Goal: Task Accomplishment & Management: Manage account settings

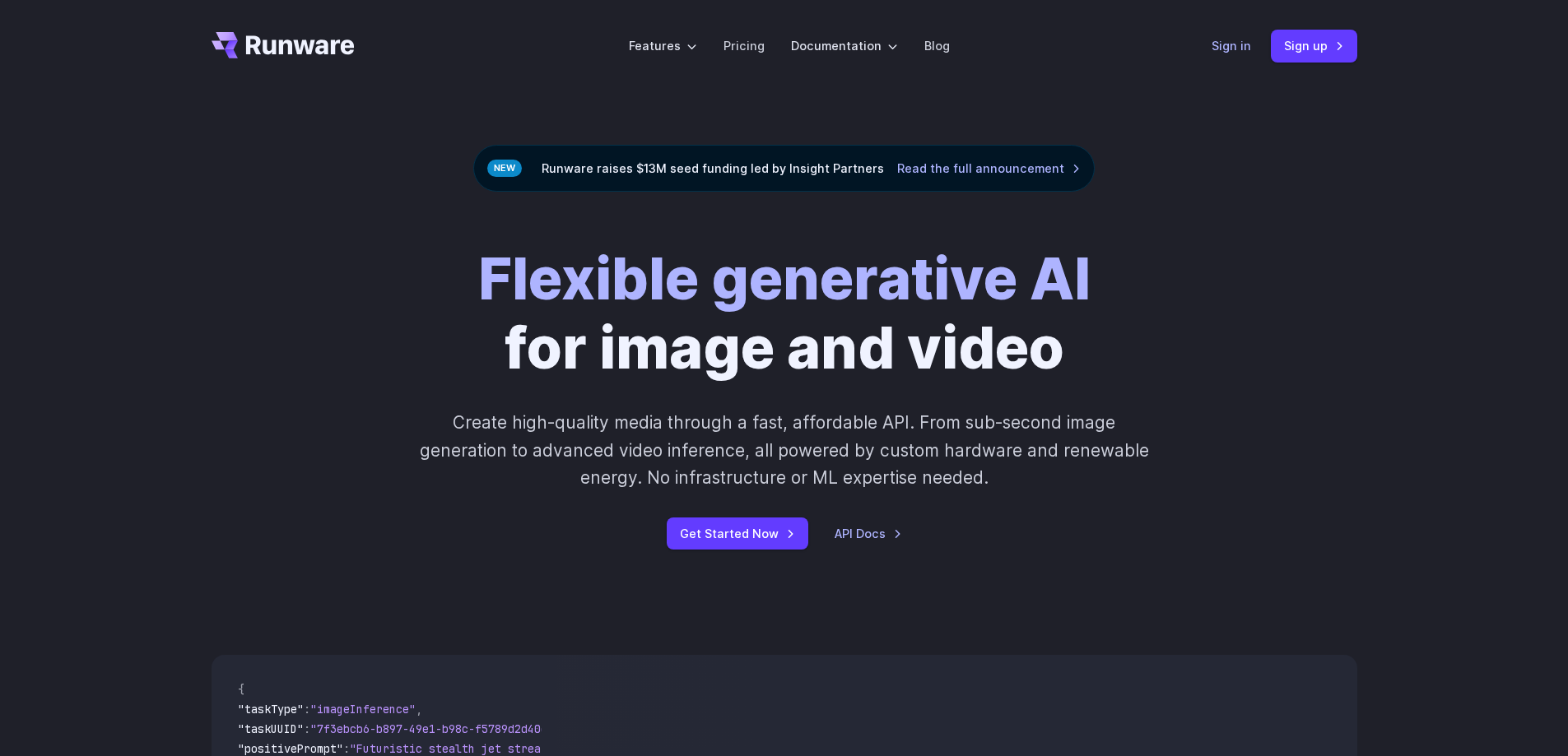
click at [1231, 43] on link "Sign in" at bounding box center [1231, 46] width 40 height 19
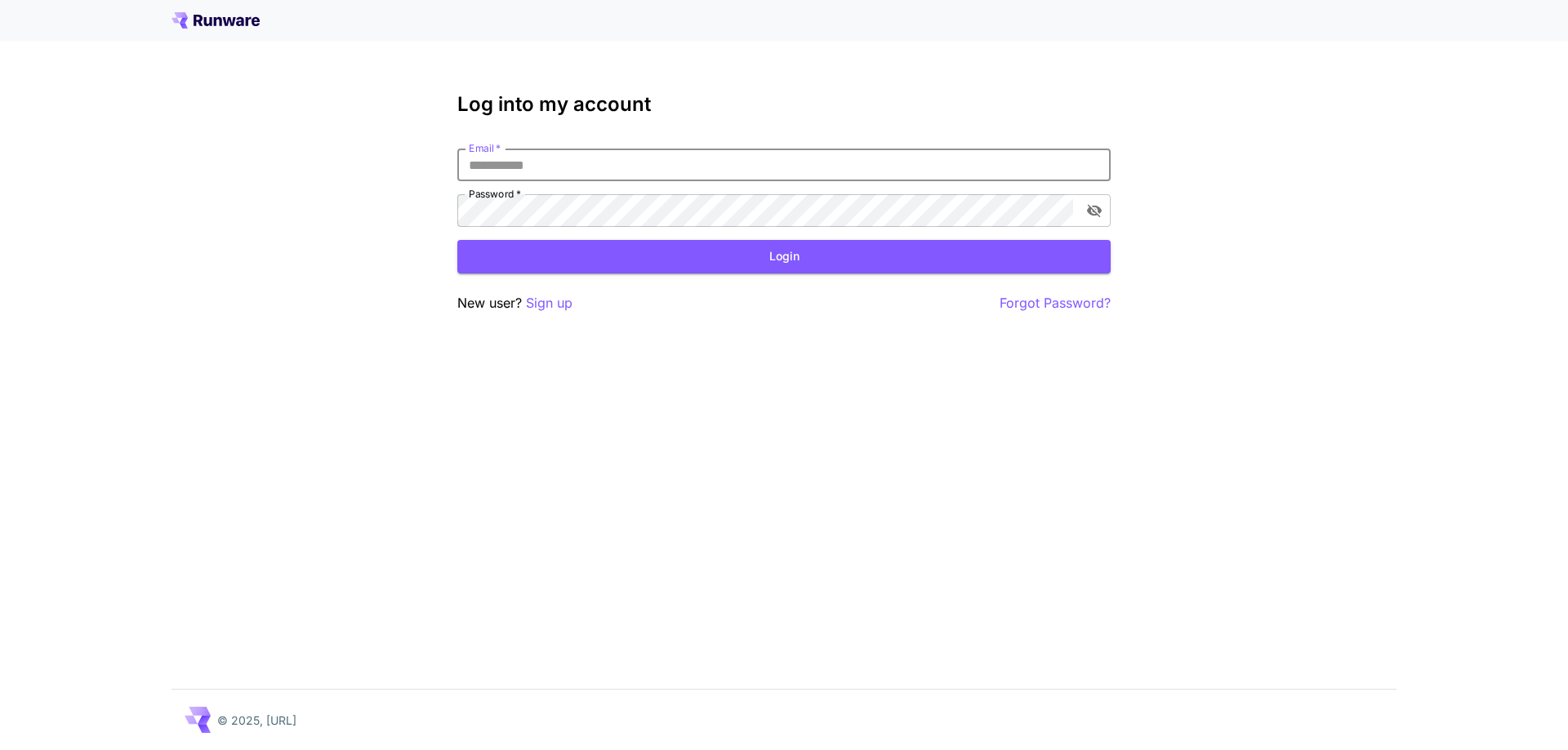
click at [761, 160] on input "Email   *" at bounding box center [784, 165] width 653 height 33
type input "**********"
click button "Login" at bounding box center [784, 257] width 653 height 34
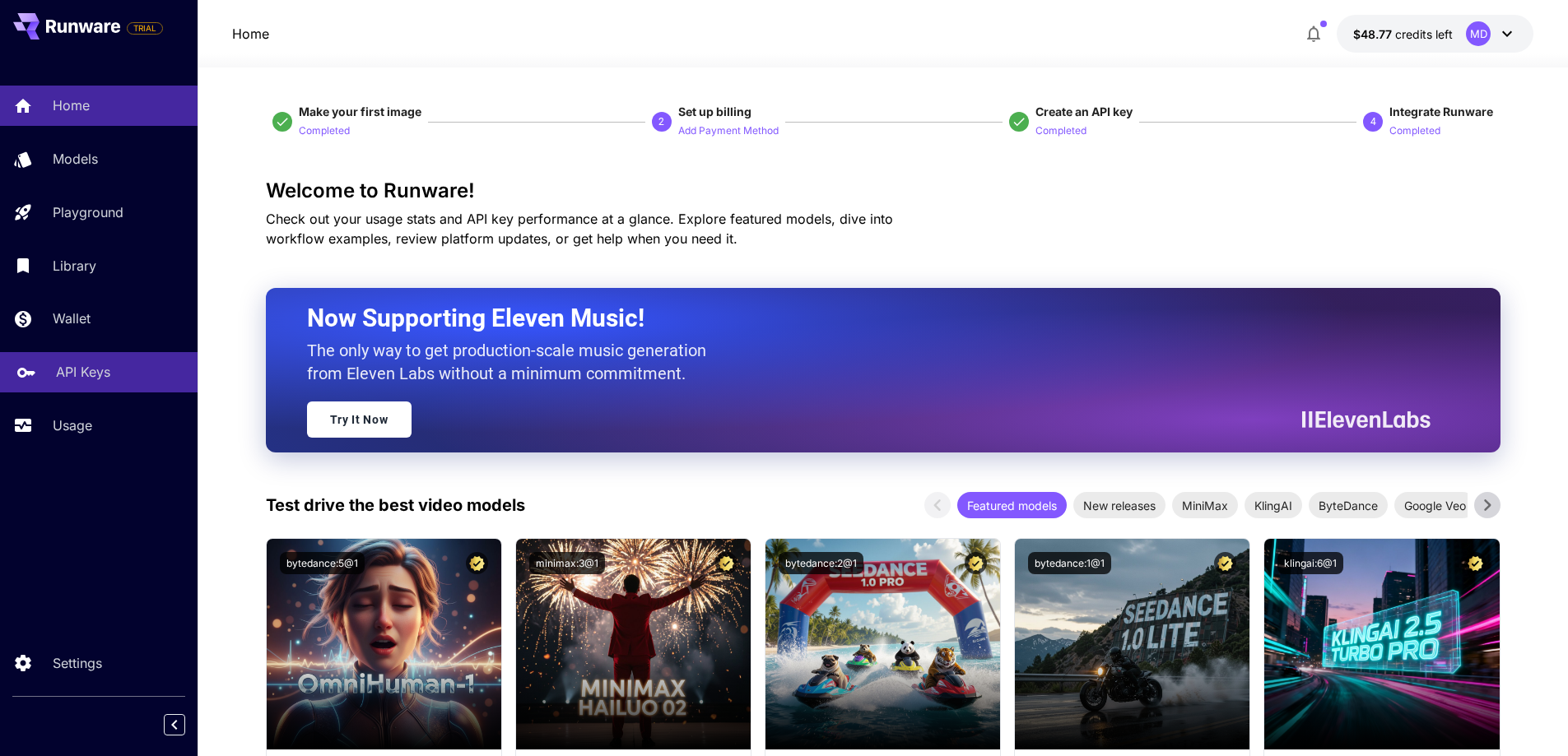
click at [101, 368] on p "API Keys" at bounding box center [83, 372] width 54 height 19
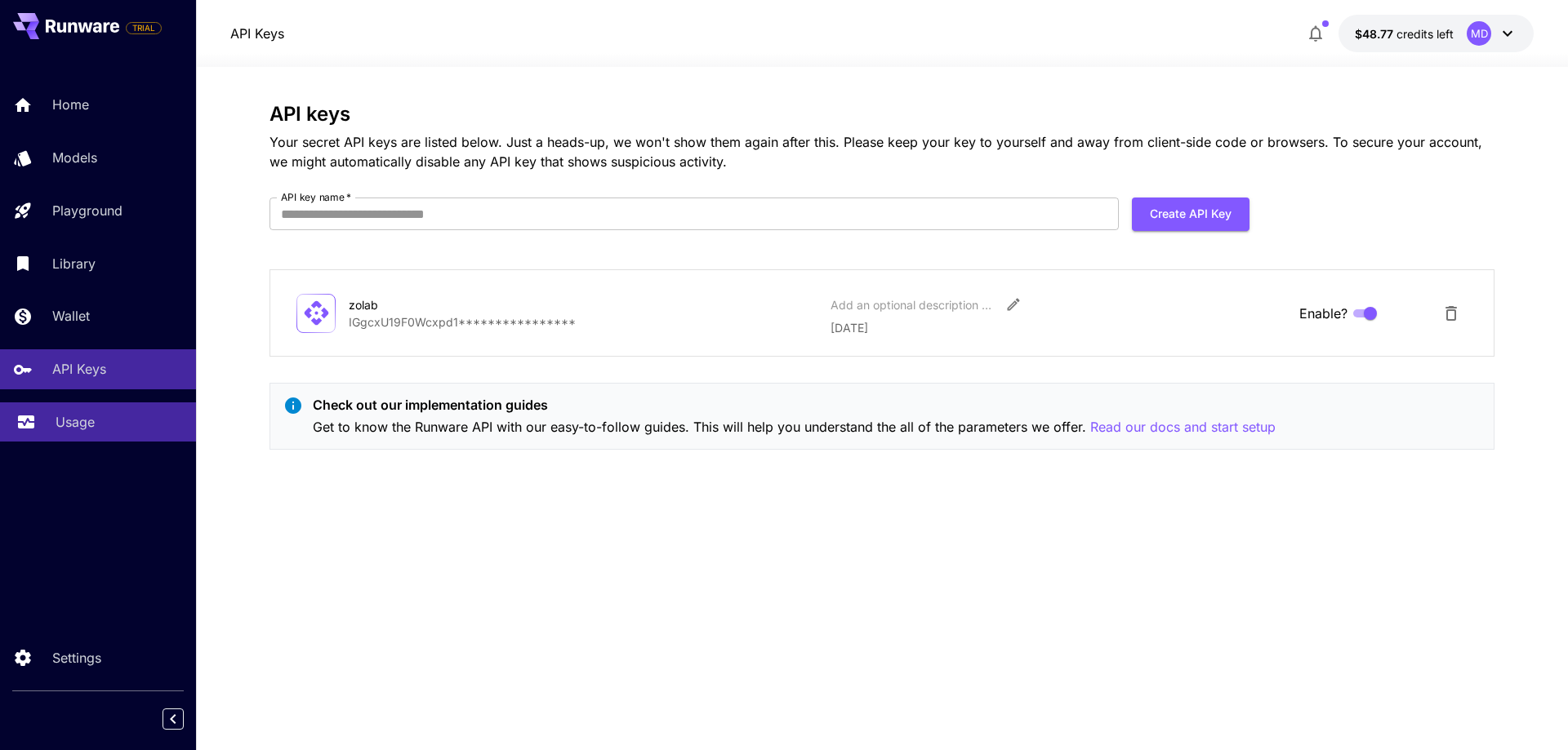
click at [76, 409] on link "Usage" at bounding box center [98, 423] width 196 height 40
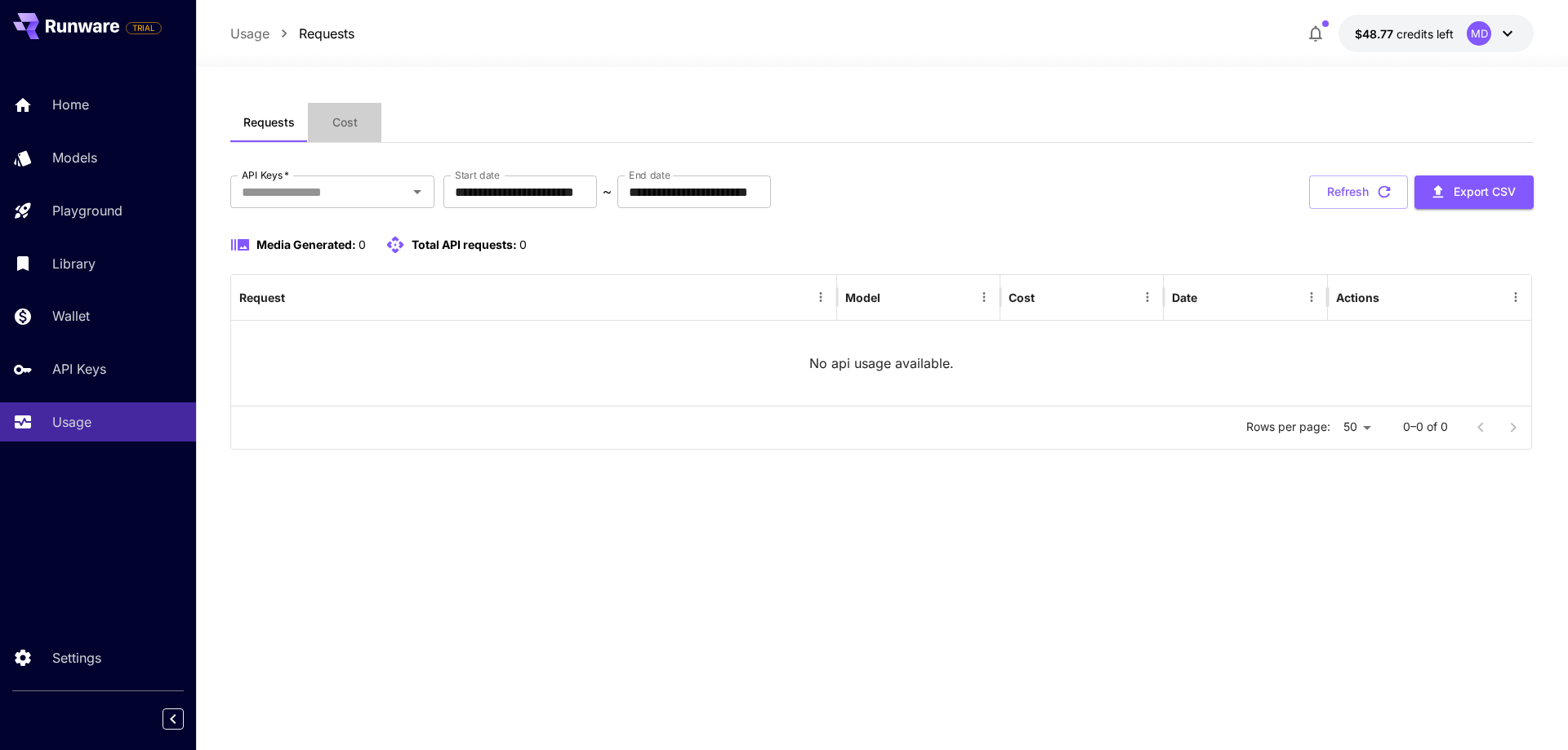
click at [340, 129] on span "Cost" at bounding box center [345, 122] width 25 height 14
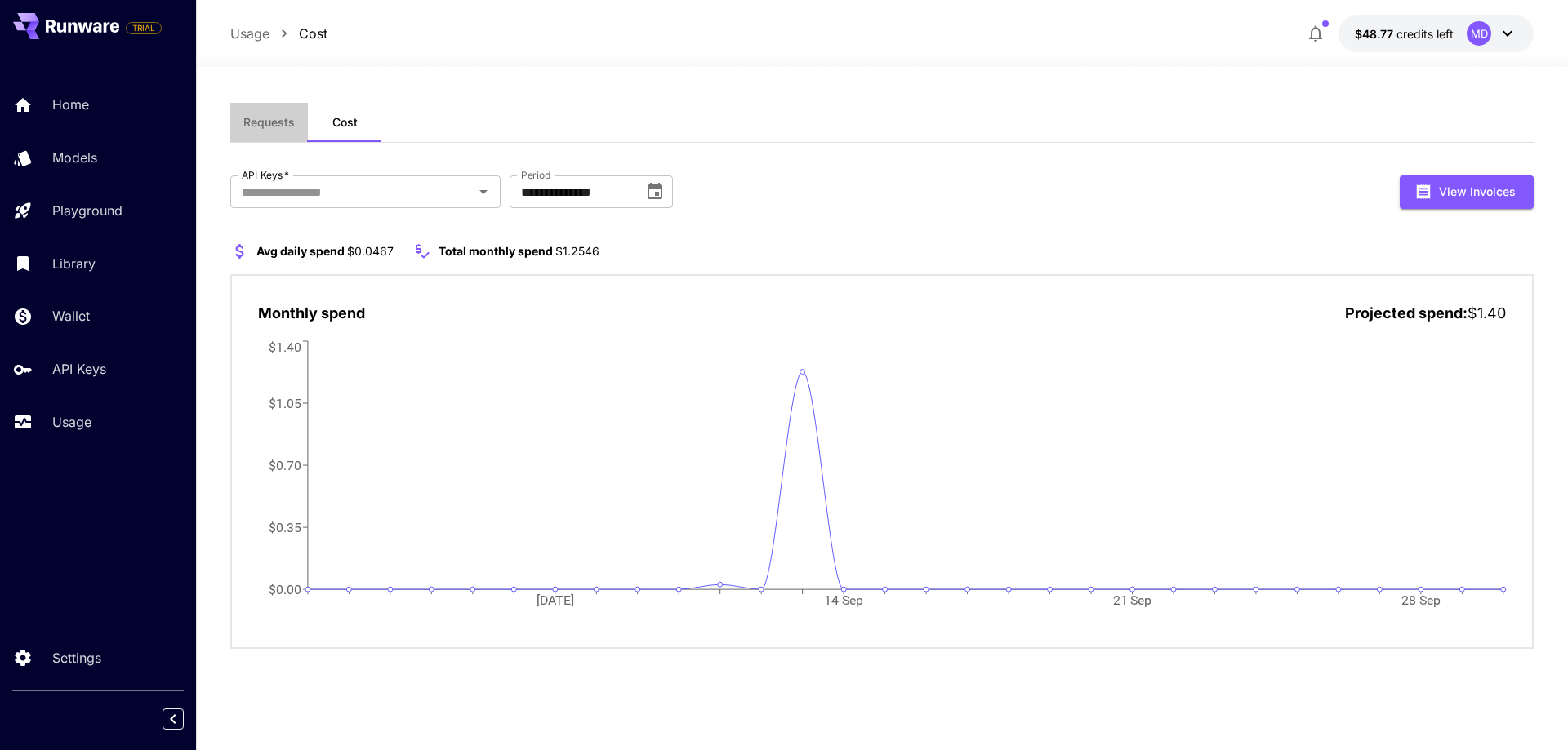
click at [285, 119] on span "Requests" at bounding box center [269, 122] width 52 height 14
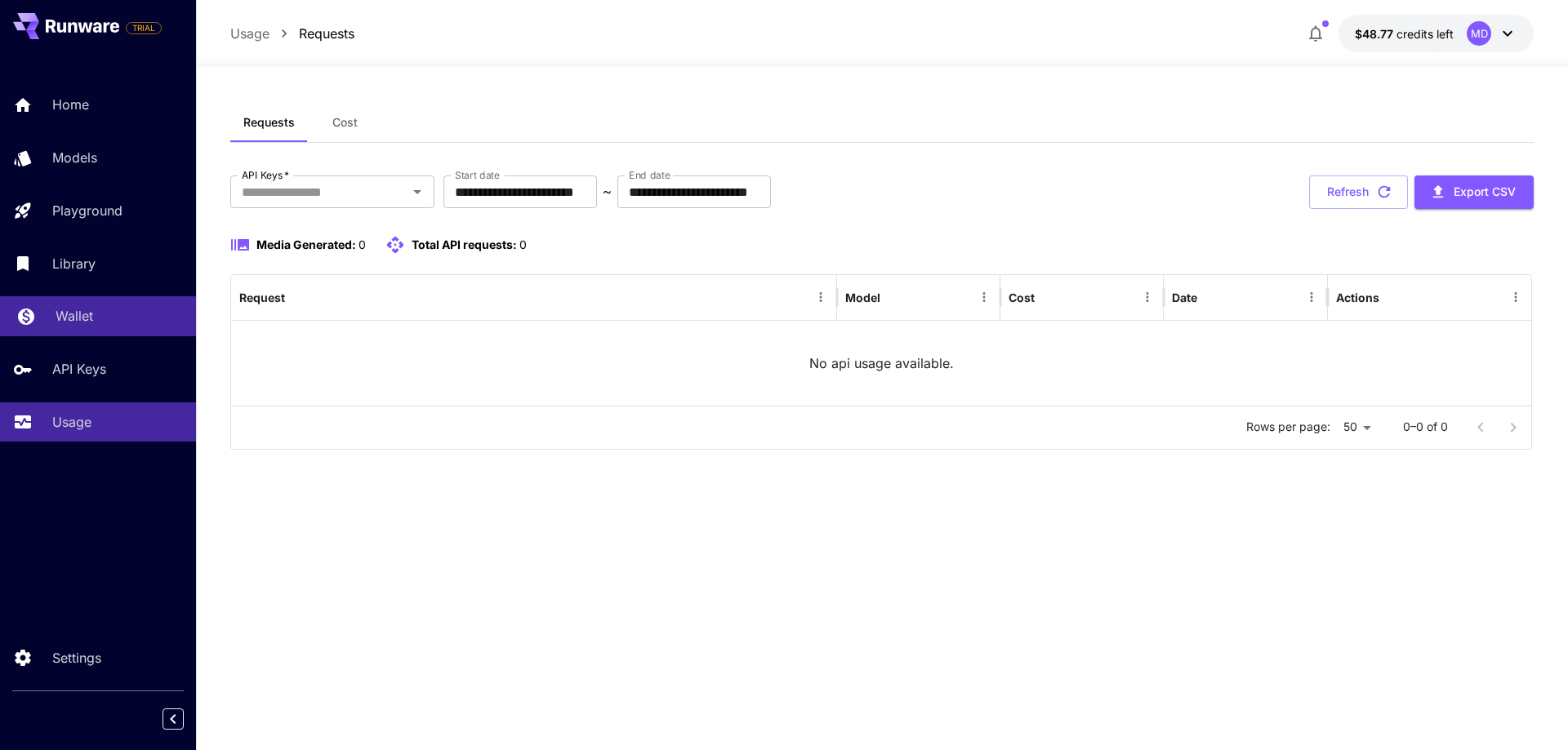
click at [95, 330] on link "Wallet" at bounding box center [98, 316] width 196 height 40
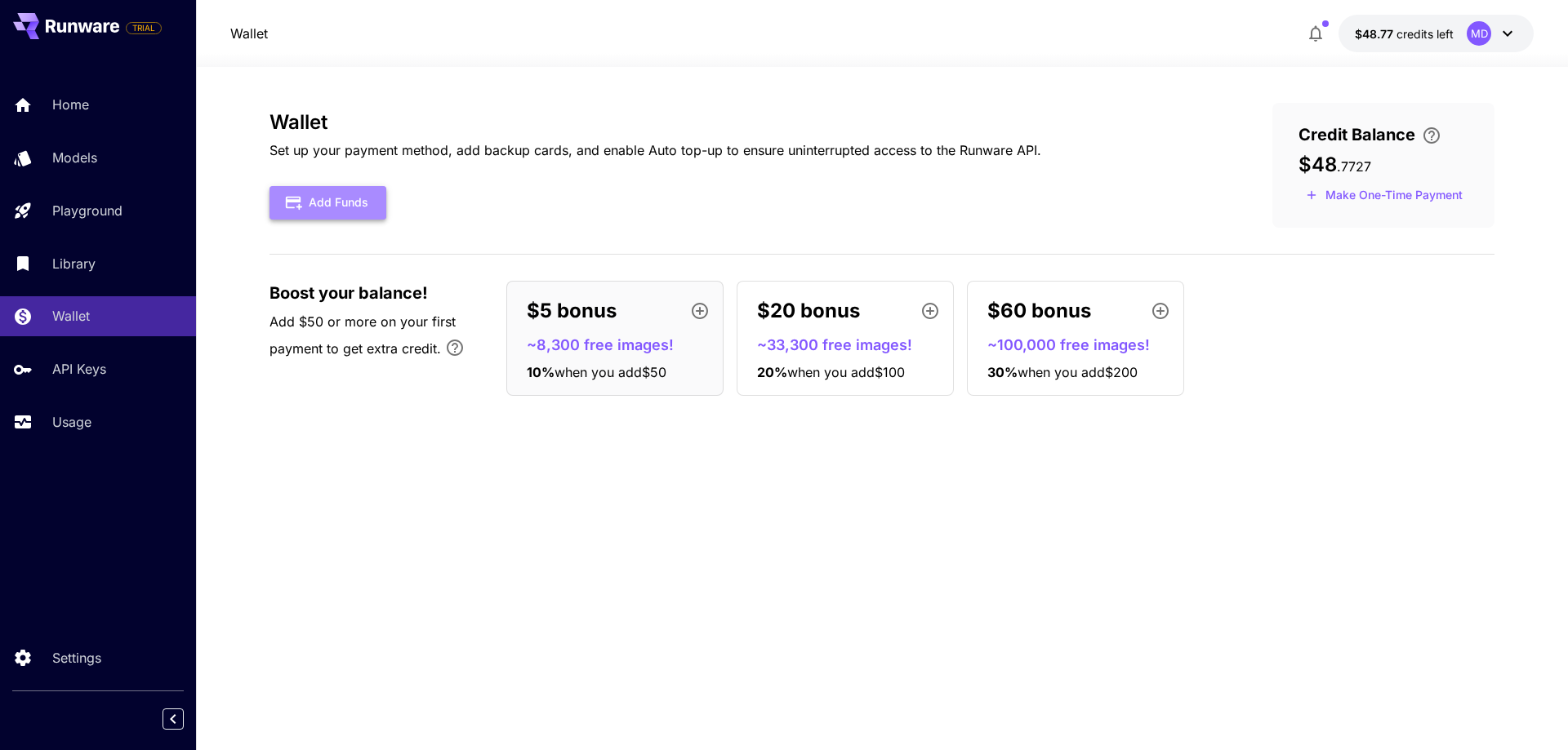
click at [322, 215] on button "Add Funds" at bounding box center [327, 203] width 116 height 34
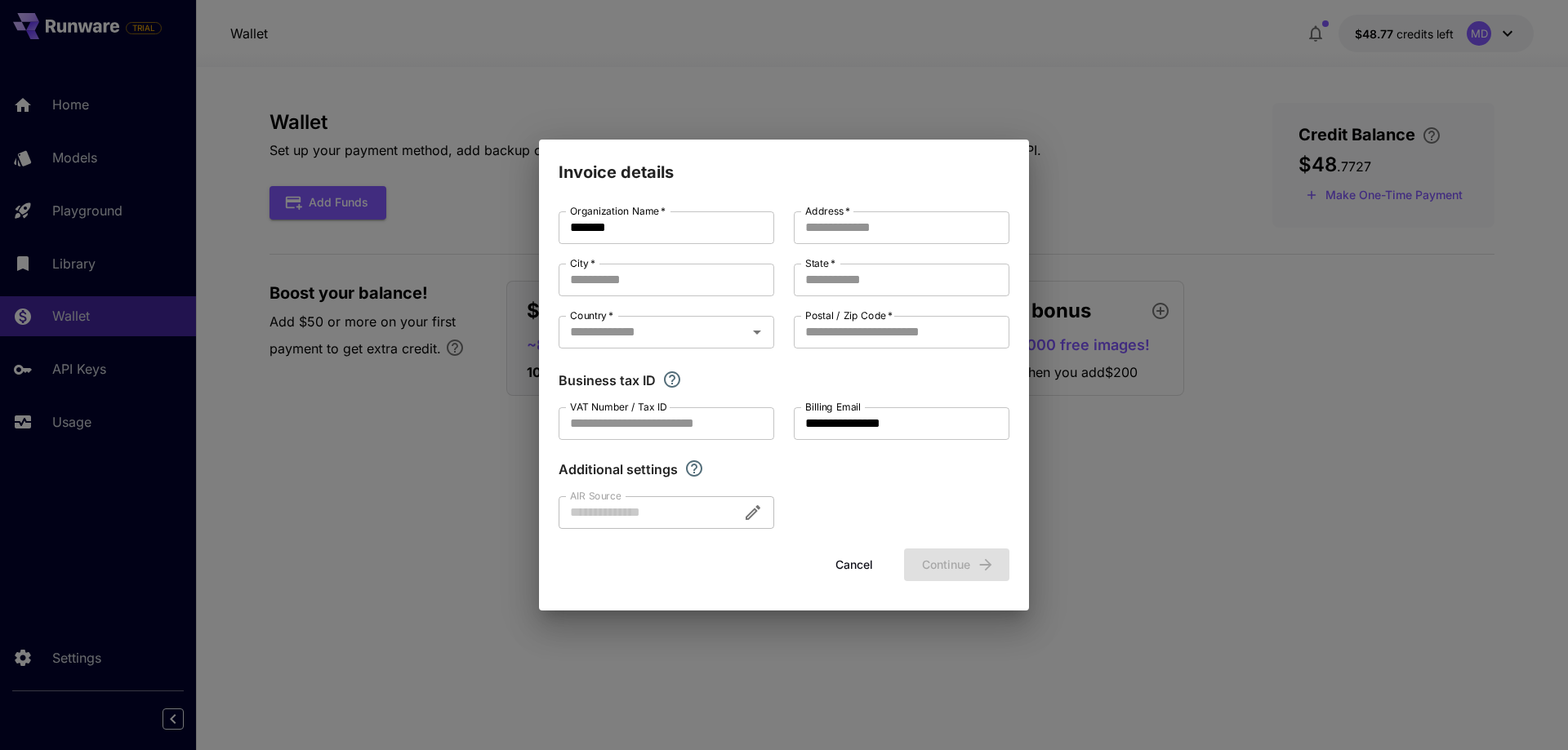
click at [1201, 184] on div "**********" at bounding box center [784, 375] width 1568 height 750
click at [1221, 195] on div "**********" at bounding box center [784, 375] width 1568 height 750
click at [842, 562] on button "Cancel" at bounding box center [854, 565] width 73 height 34
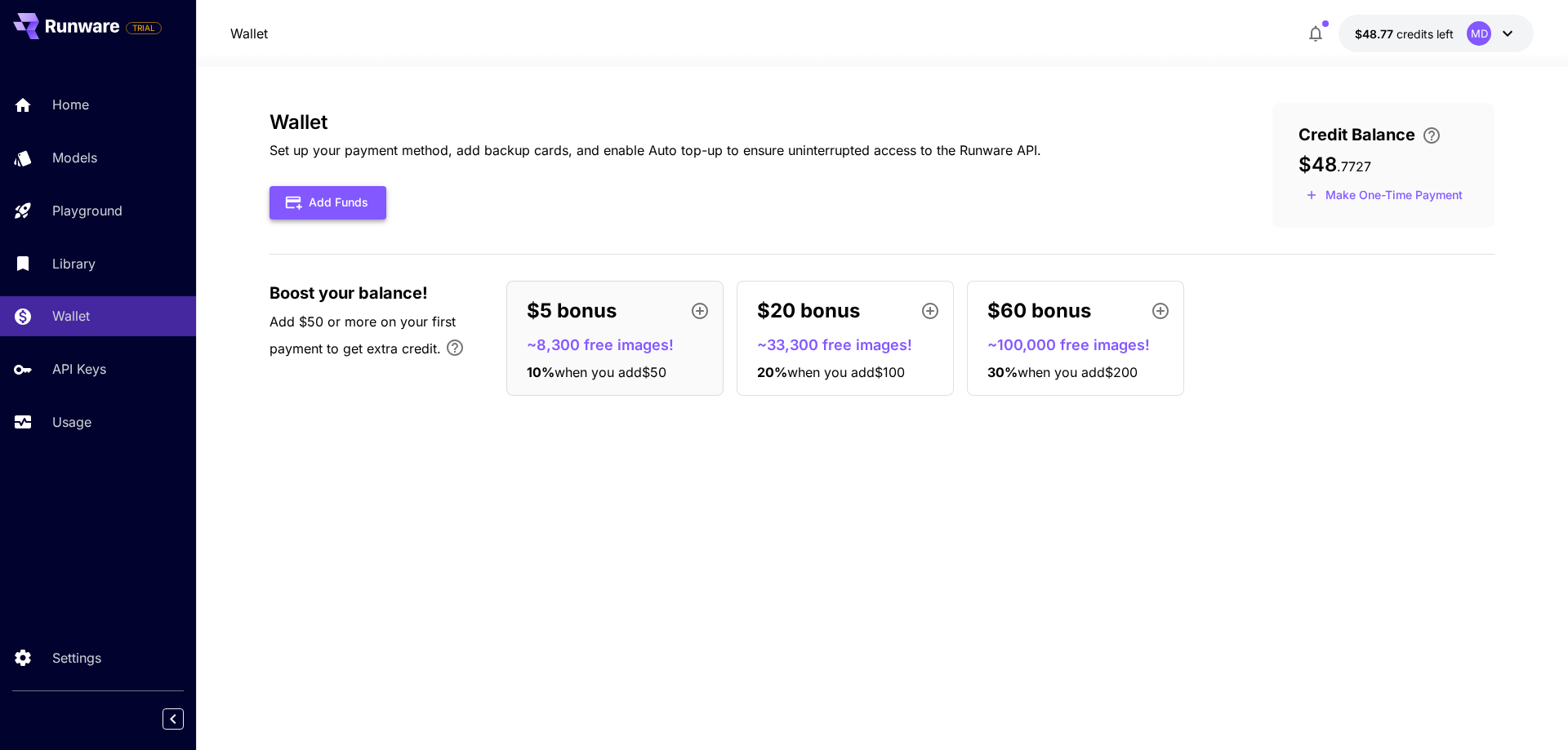
click at [357, 207] on button "Add Funds" at bounding box center [327, 203] width 116 height 34
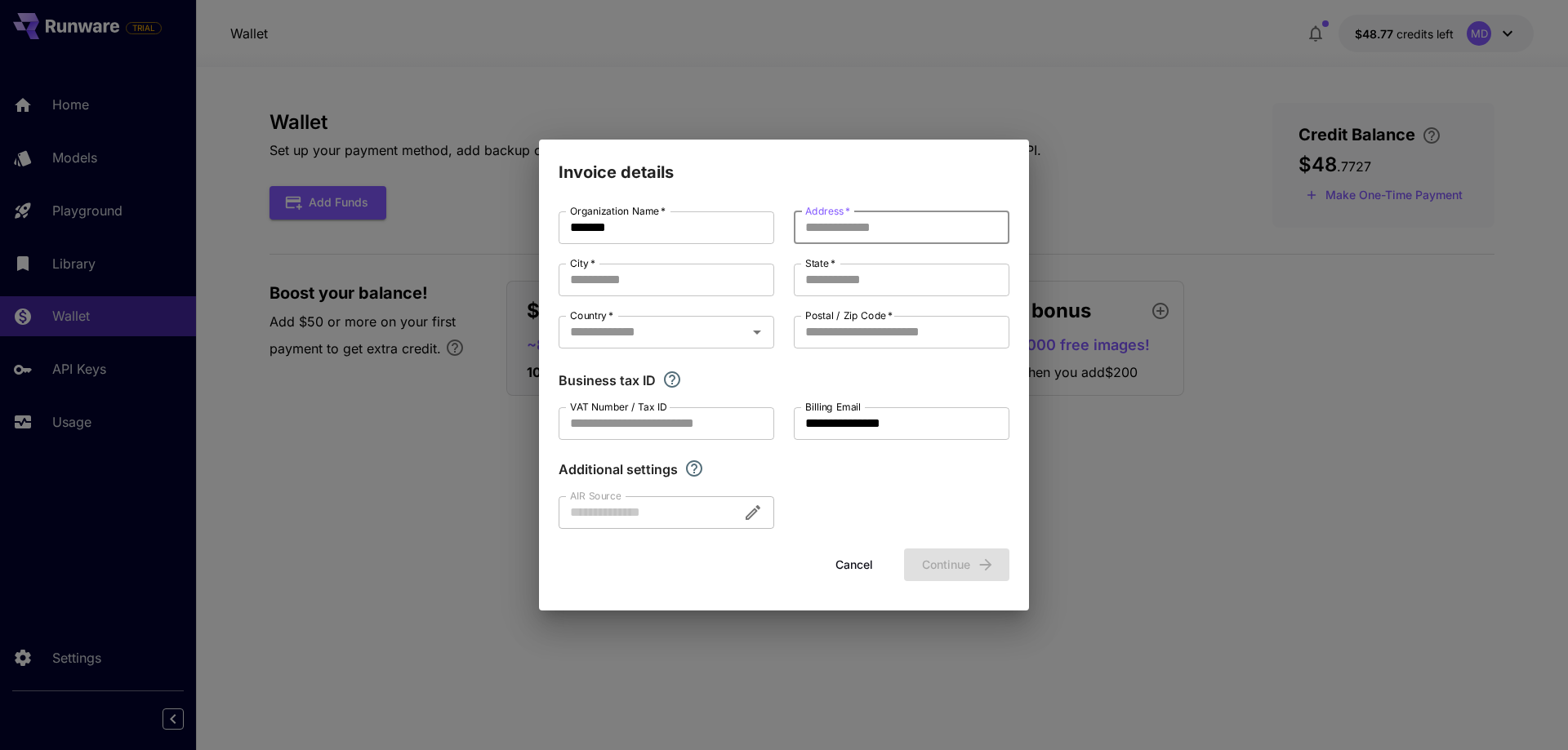
click at [880, 225] on input "Address   *" at bounding box center [901, 228] width 215 height 33
click at [729, 343] on input "Country   *" at bounding box center [653, 333] width 179 height 23
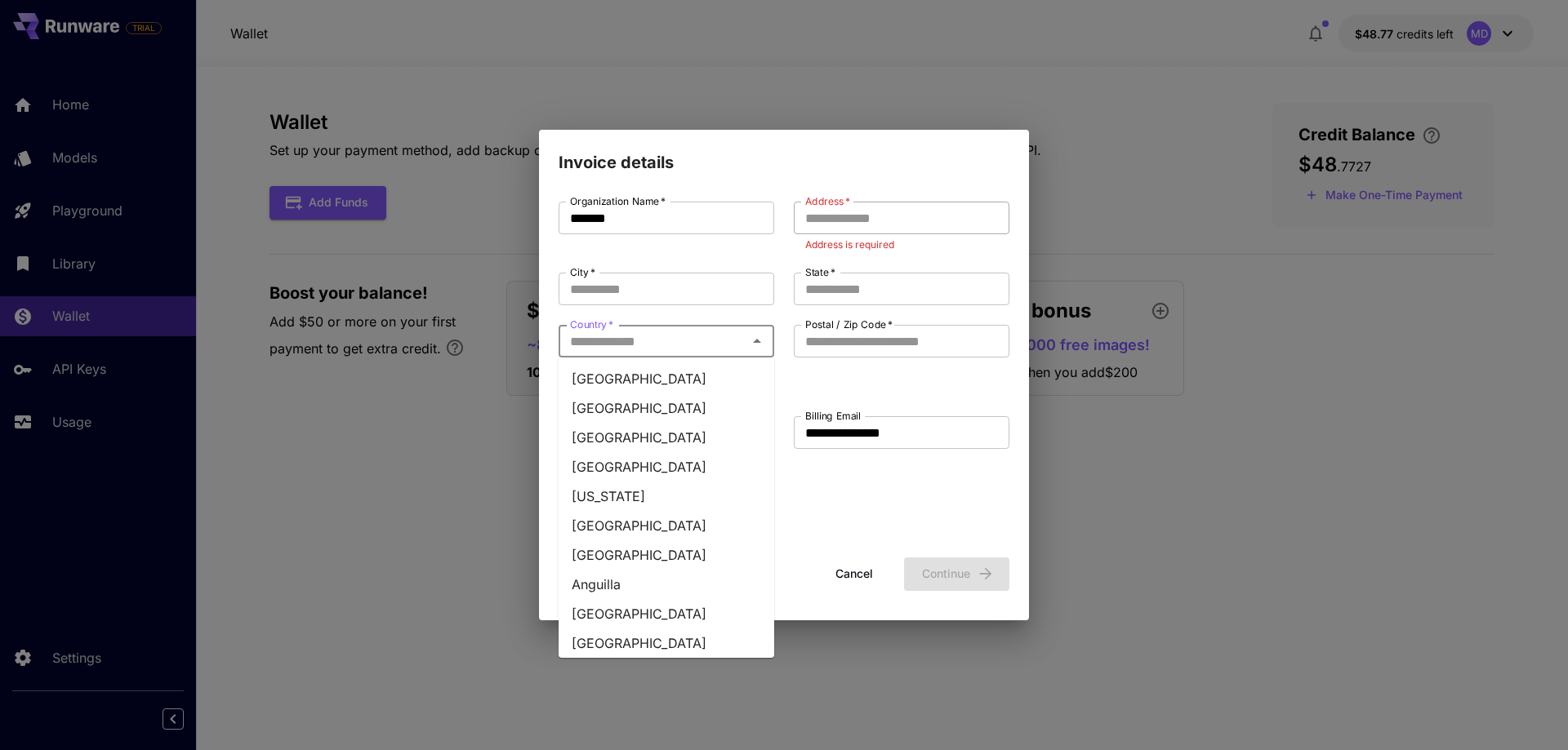
click at [1005, 220] on input "Address   *" at bounding box center [901, 218] width 215 height 33
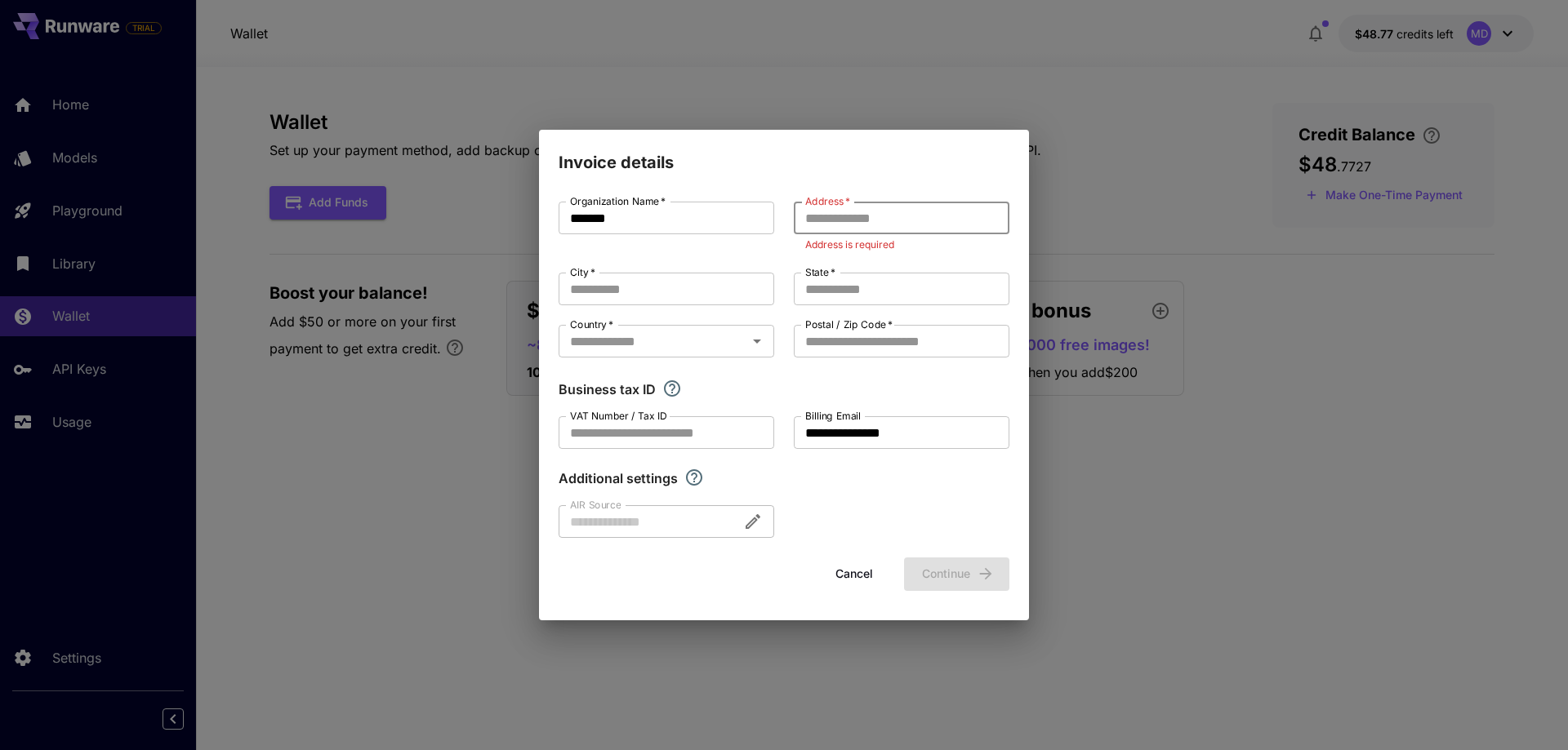
click at [1192, 215] on div "**********" at bounding box center [784, 375] width 1568 height 750
click at [856, 577] on button "Cancel" at bounding box center [854, 574] width 73 height 34
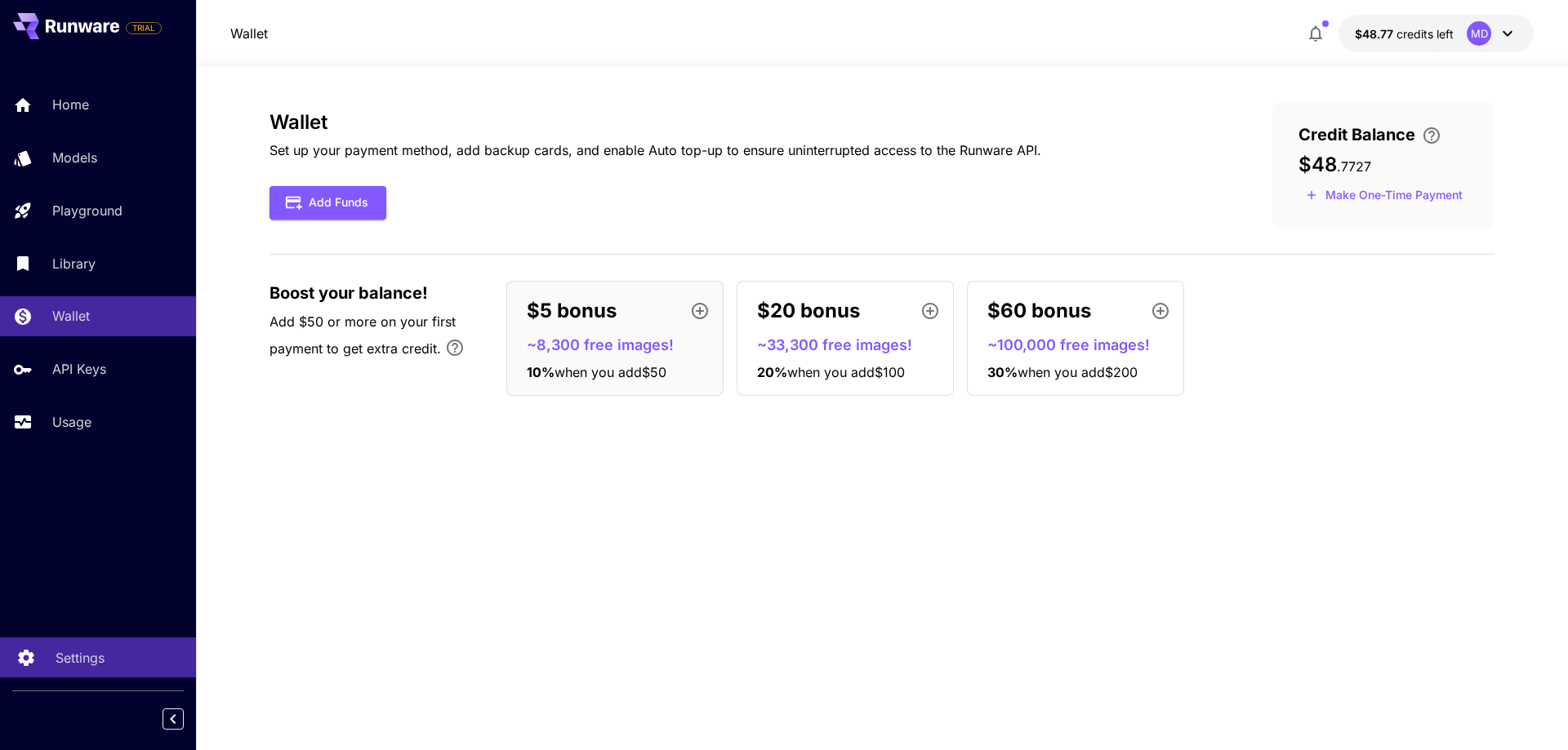
click at [80, 660] on p "Settings" at bounding box center [80, 658] width 49 height 19
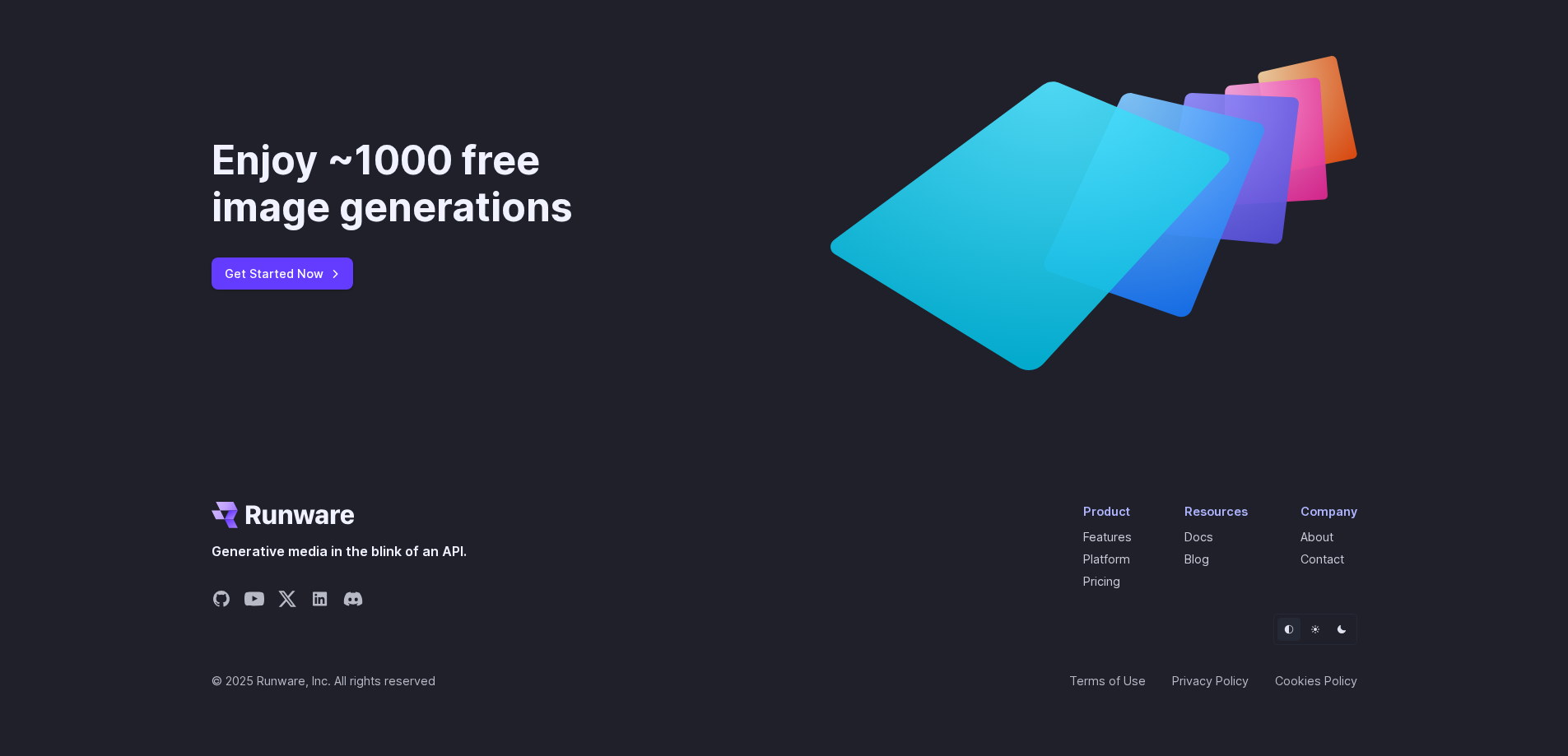
scroll to position [6319, 0]
click at [281, 598] on icon "Share on X" at bounding box center [287, 599] width 19 height 19
